Goal: Navigation & Orientation: Go to known website

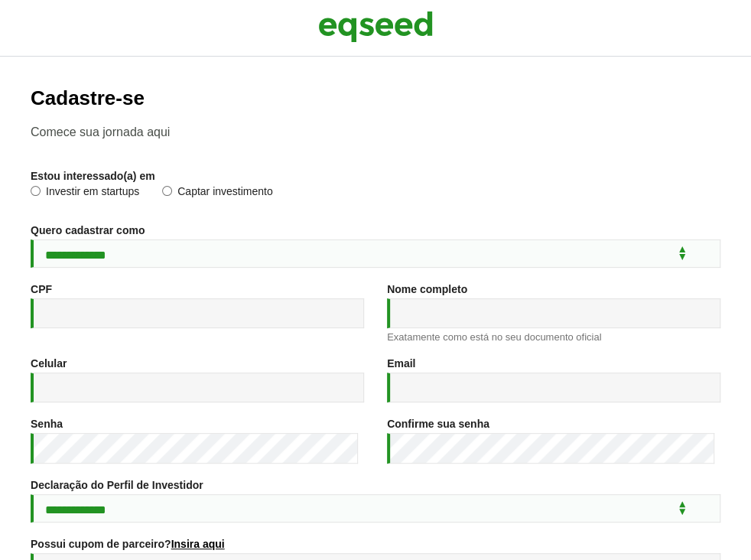
click at [343, 26] on img at bounding box center [375, 27] width 115 height 38
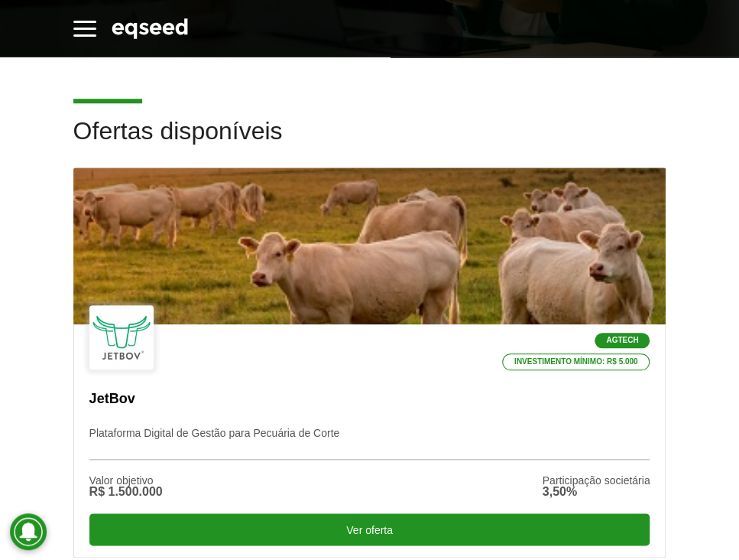
scroll to position [382, 0]
